Goal: Transaction & Acquisition: Purchase product/service

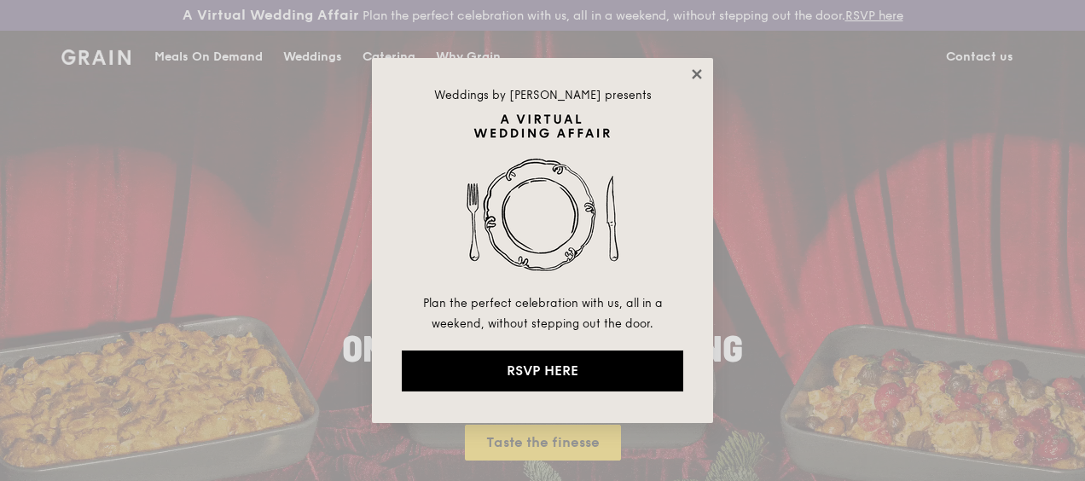
click at [694, 71] on icon at bounding box center [696, 73] width 9 height 9
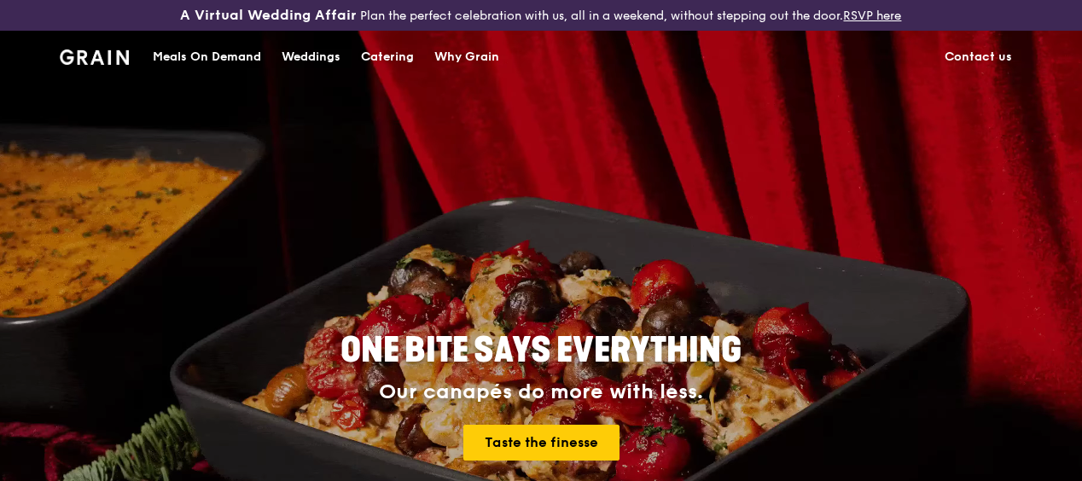
click at [399, 71] on div "Catering" at bounding box center [387, 57] width 53 height 51
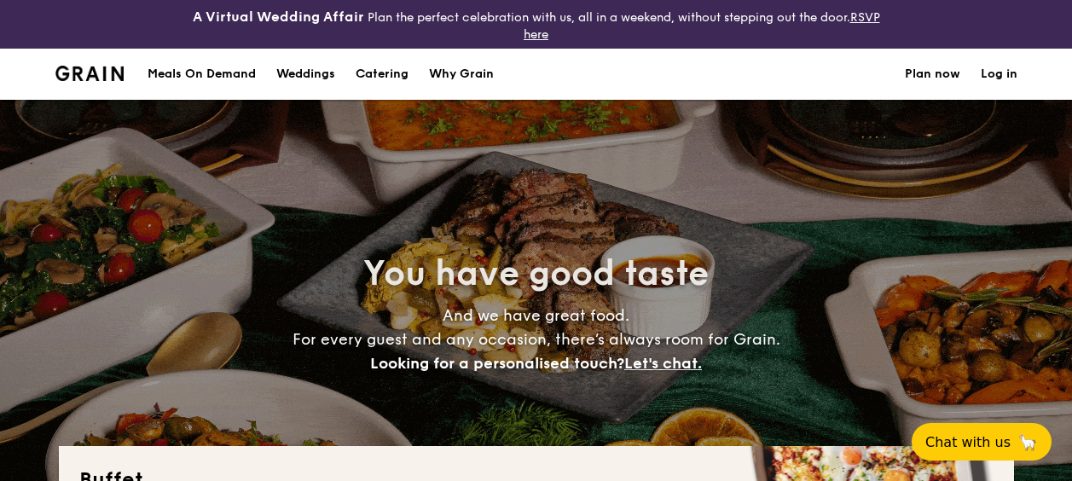
select select
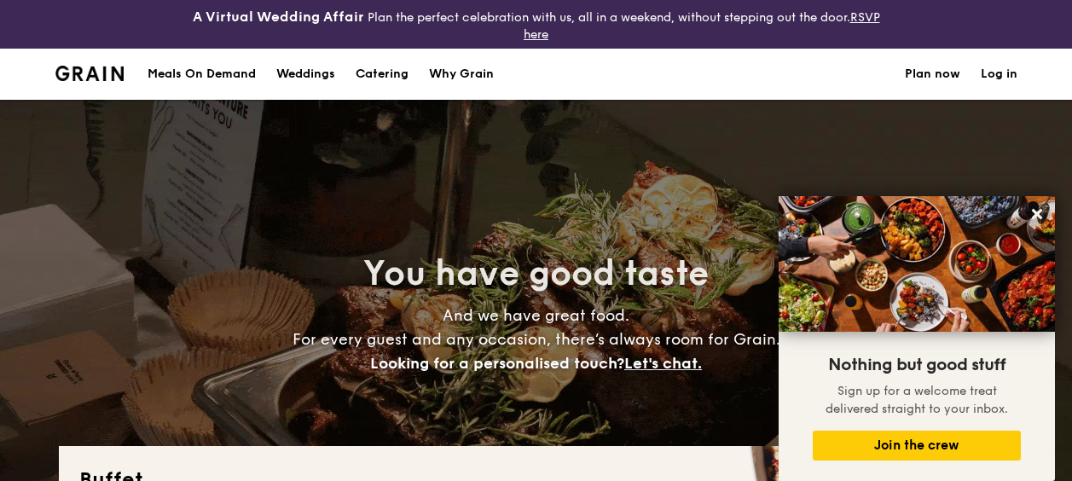
click at [320, 70] on div "Weddings" at bounding box center [305, 74] width 59 height 51
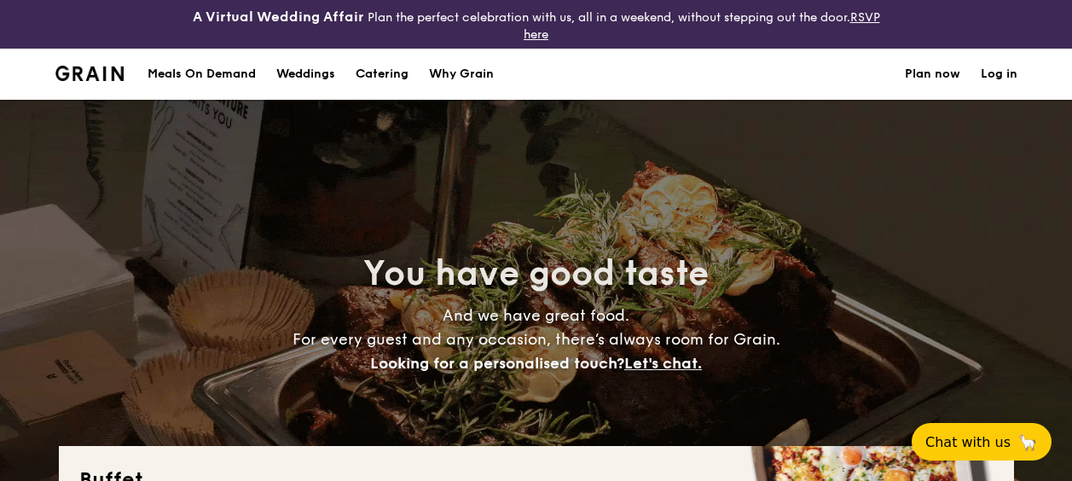
select select
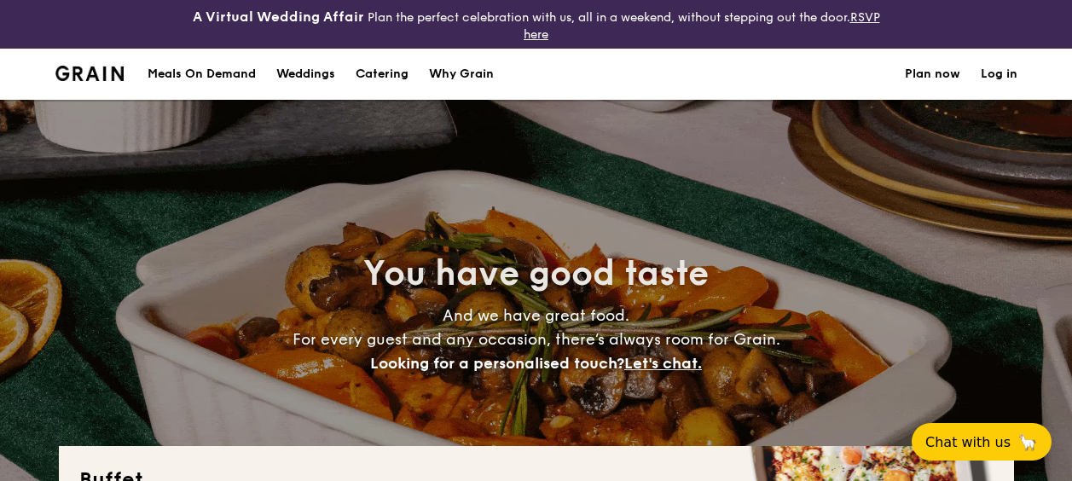
click at [244, 76] on div "Meals On Demand" at bounding box center [202, 74] width 108 height 51
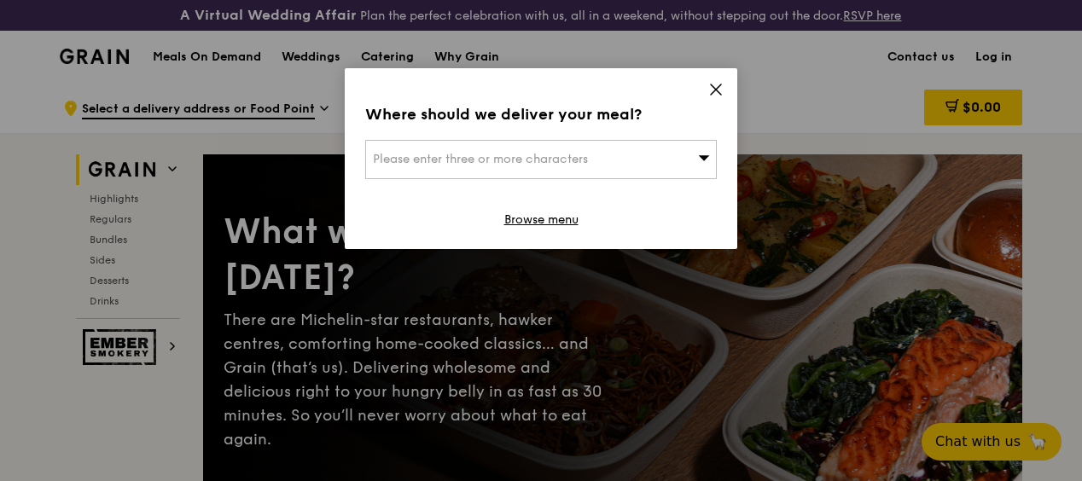
click at [723, 87] on div "Where should we deliver your meal? Please enter three or more characters Browse…" at bounding box center [541, 158] width 392 height 181
click at [717, 93] on icon at bounding box center [715, 89] width 15 height 15
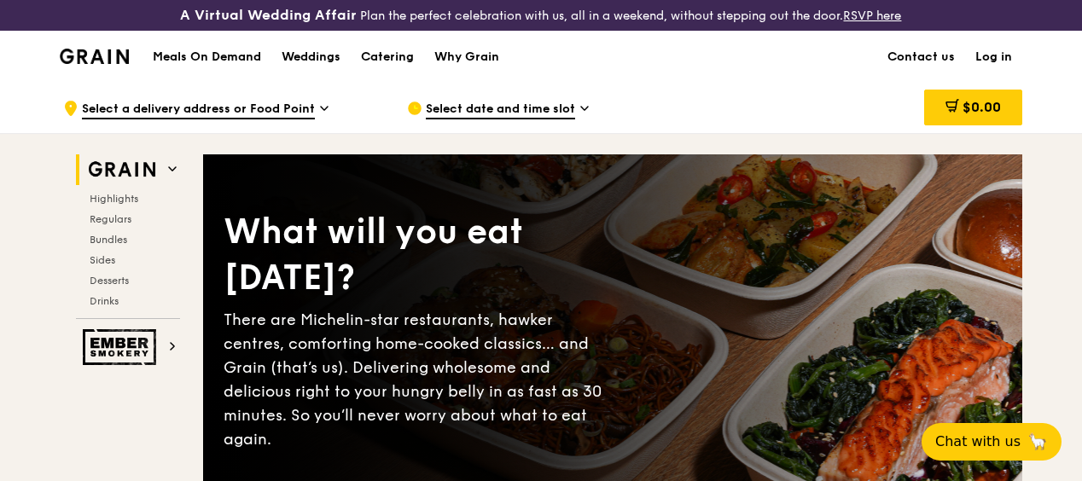
click at [717, 83] on div "Meals On Demand Weddings Catering Why Grain Contact us Log in" at bounding box center [541, 57] width 962 height 52
click at [337, 73] on div "Weddings" at bounding box center [311, 57] width 59 height 51
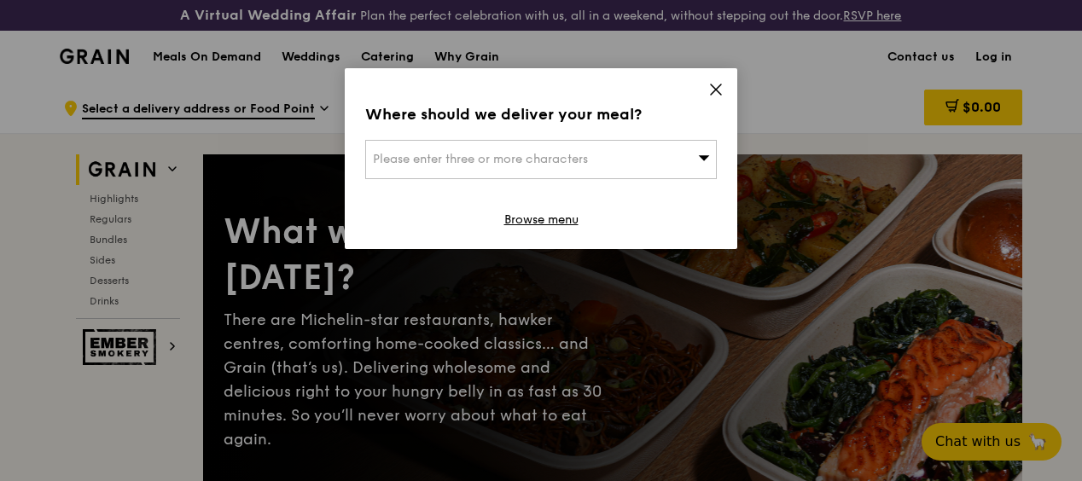
click at [720, 96] on icon at bounding box center [715, 89] width 15 height 15
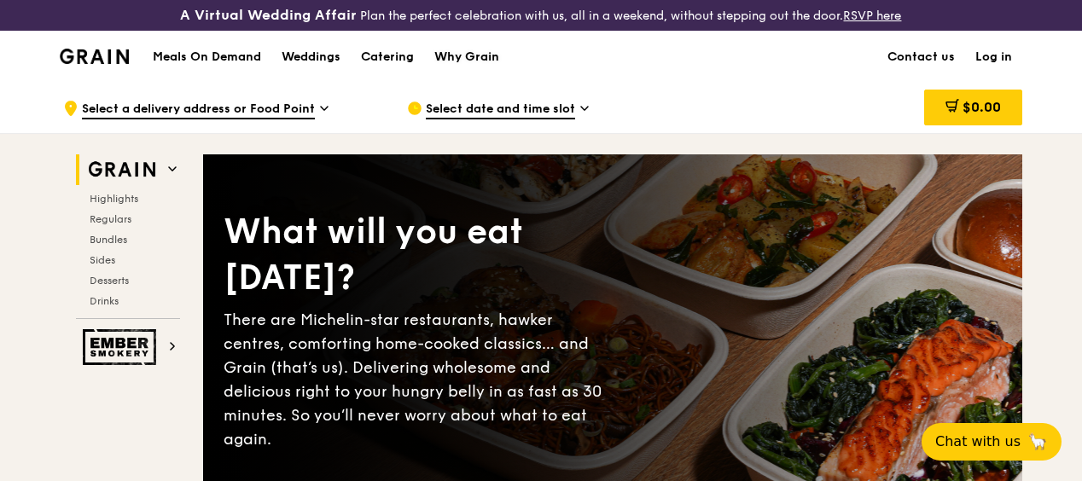
click at [471, 71] on div "Why Grain" at bounding box center [466, 57] width 65 height 51
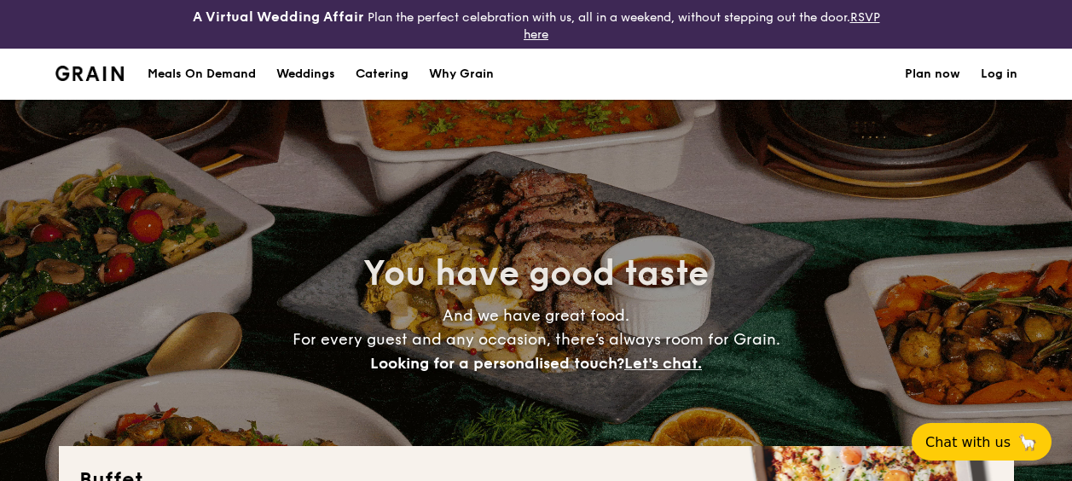
select select
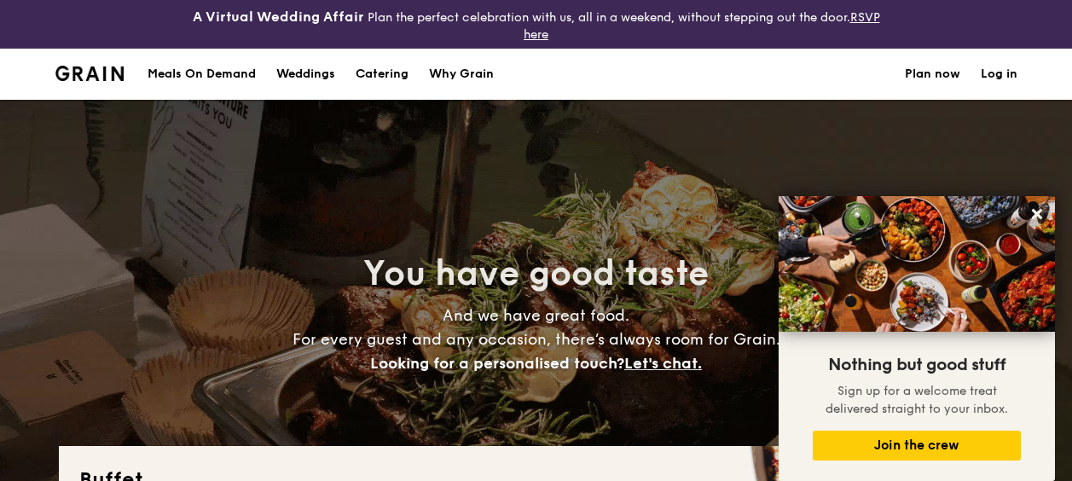
click at [375, 68] on h1 "Catering" at bounding box center [382, 74] width 53 height 51
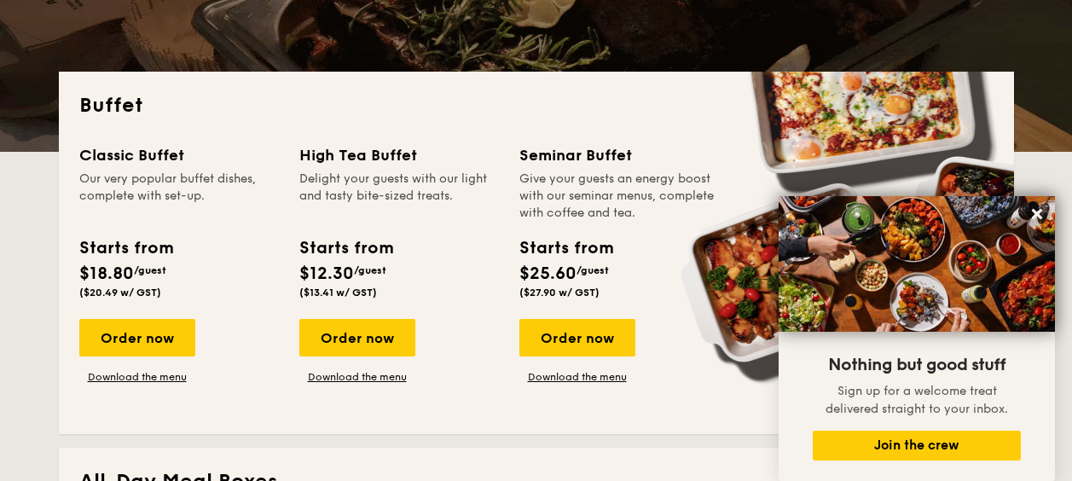
scroll to position [427, 0]
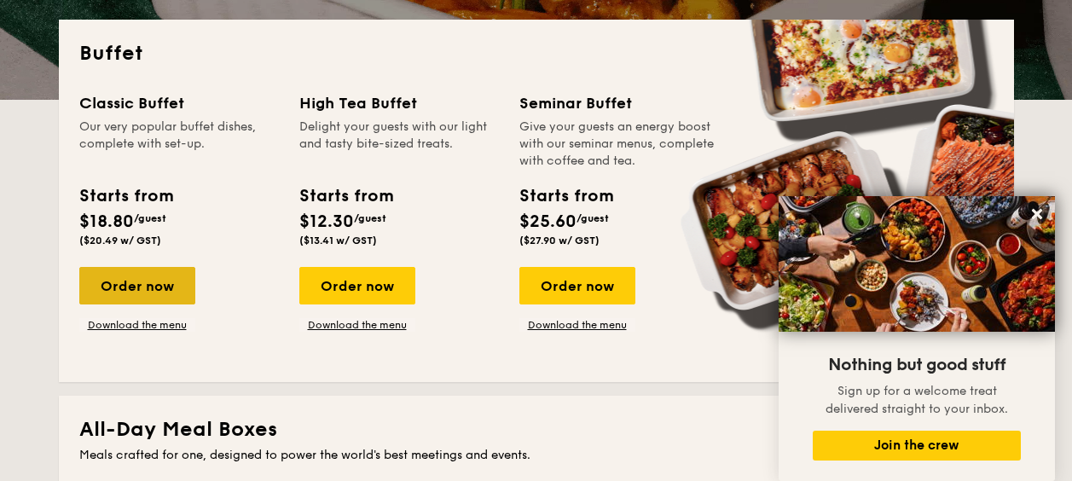
click at [133, 286] on div "Order now" at bounding box center [137, 286] width 116 height 38
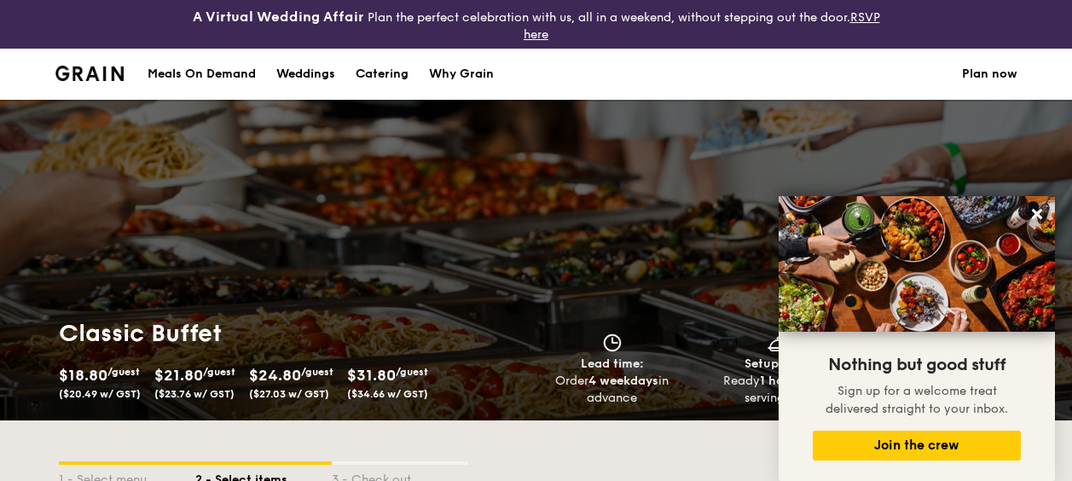
click at [305, 75] on div "Weddings" at bounding box center [305, 74] width 59 height 51
